Goal: Information Seeking & Learning: Compare options

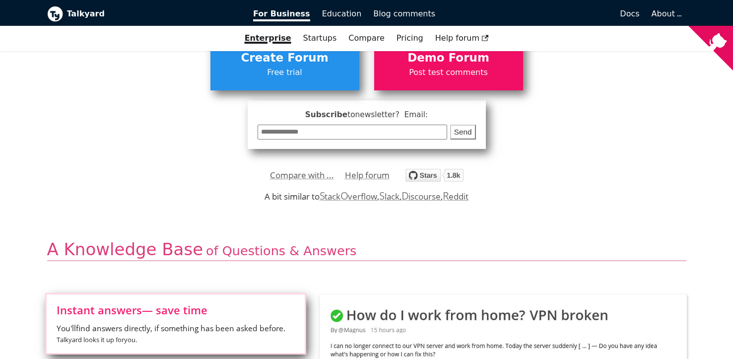
scroll to position [330, 0]
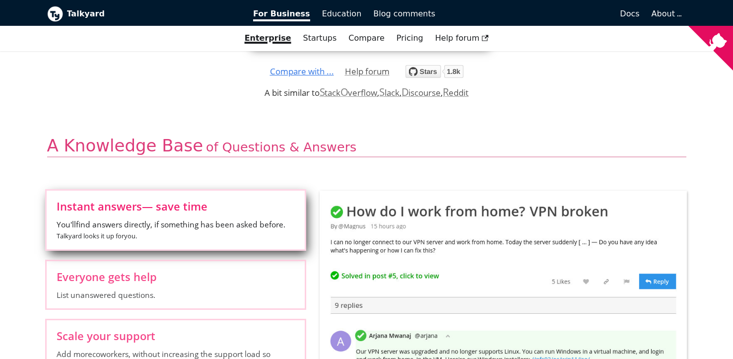
click at [294, 72] on link "Compare with ..." at bounding box center [302, 71] width 64 height 15
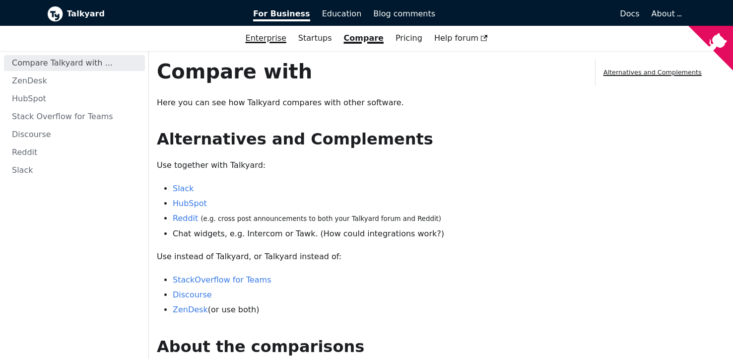
click at [258, 38] on link "Enterprise" at bounding box center [266, 38] width 53 height 17
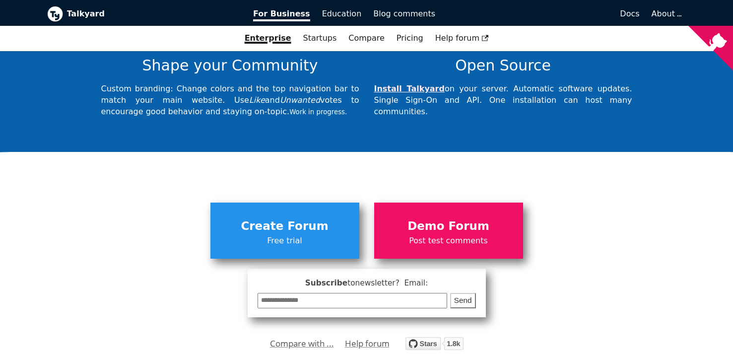
scroll to position [3601, 0]
